Goal: Information Seeking & Learning: Learn about a topic

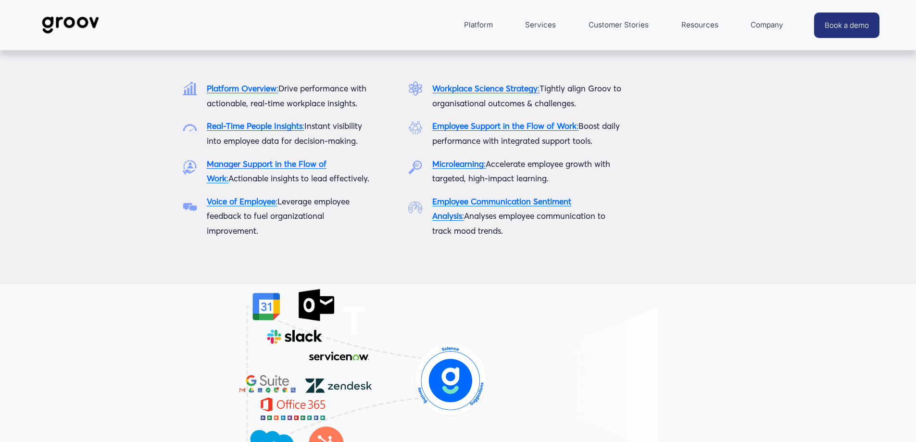
click at [476, 22] on span "Platform" at bounding box center [478, 24] width 29 height 13
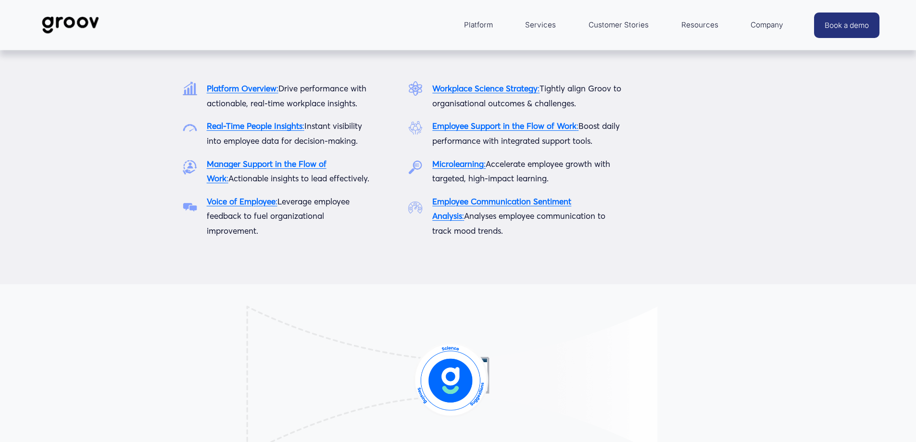
click at [251, 89] on strong "Platform Overview" at bounding box center [242, 88] width 70 height 10
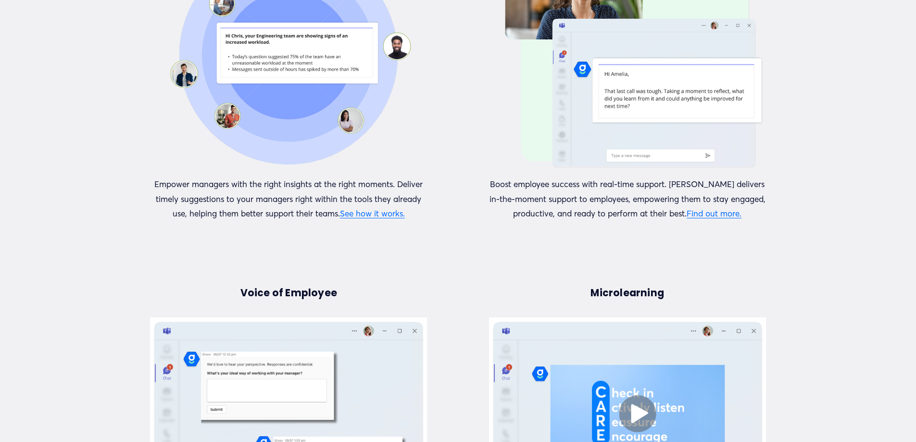
scroll to position [817, 0]
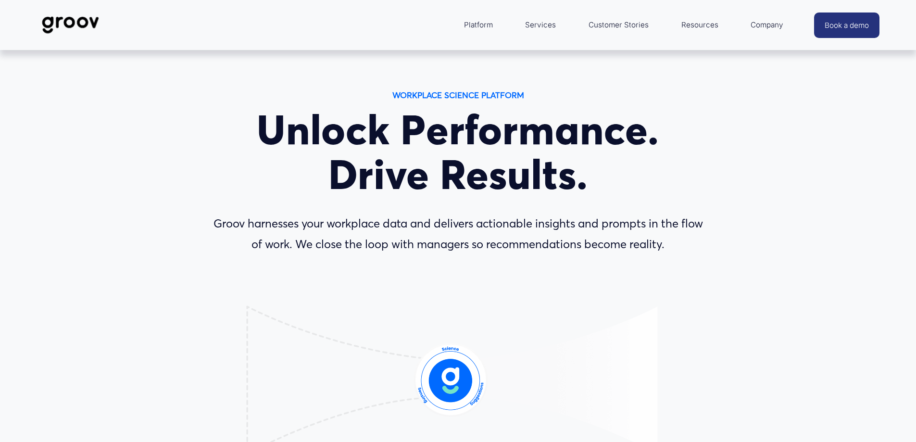
click at [544, 25] on link "Services" at bounding box center [540, 24] width 40 height 23
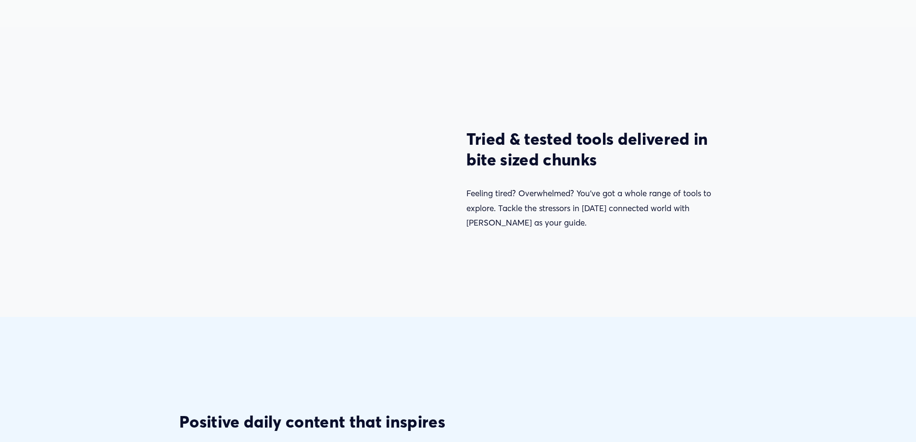
scroll to position [1202, 0]
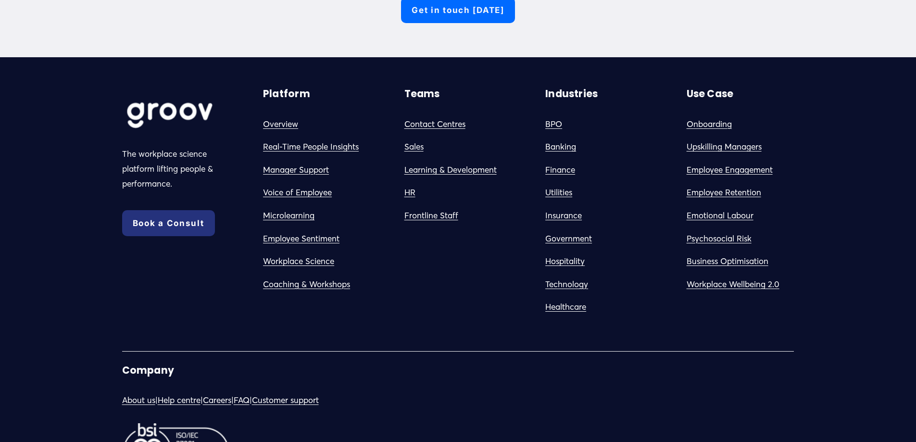
scroll to position [3700, 0]
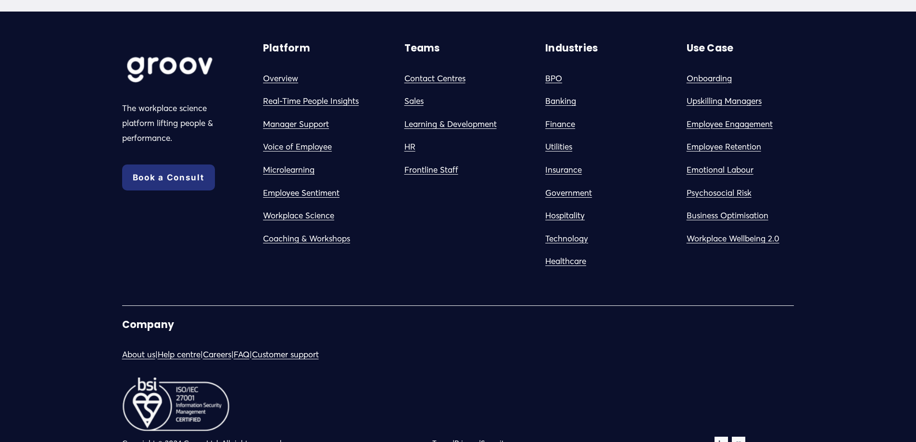
click at [471, 436] on link "Privacy" at bounding box center [466, 442] width 25 height 13
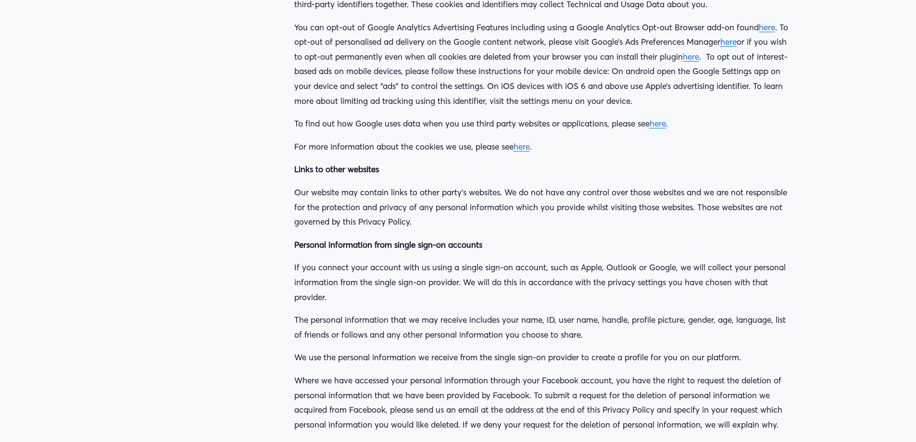
scroll to position [16435, 0]
